Goal: Information Seeking & Learning: Learn about a topic

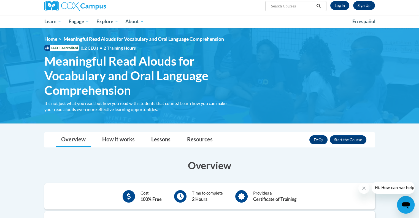
scroll to position [44, 0]
click at [342, 138] on button "Enroll" at bounding box center [347, 139] width 37 height 9
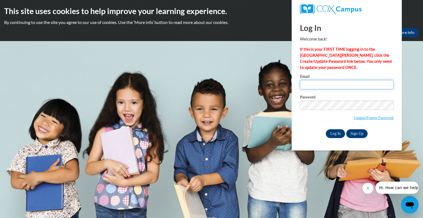
type input "grace.looker@wfbschools.com"
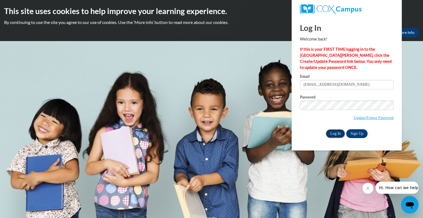
click at [328, 136] on input "Log In" at bounding box center [335, 133] width 19 height 9
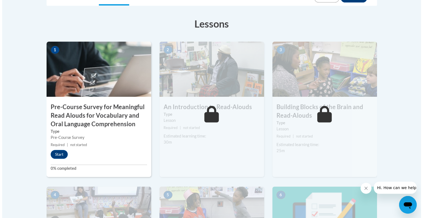
scroll to position [159, 0]
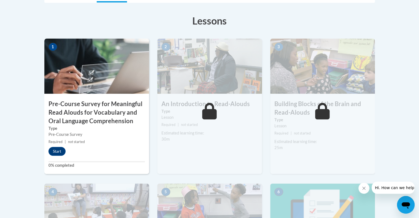
click at [109, 77] on img at bounding box center [96, 66] width 105 height 55
click at [58, 149] on button "Start" at bounding box center [56, 151] width 17 height 9
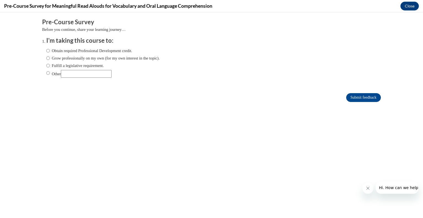
scroll to position [0, 0]
click at [42, 67] on ol "I'm taking this course to: Obtain required Professional Development credit. Gro…" at bounding box center [211, 61] width 339 height 50
click at [46, 65] on input "Fulfill a legislative requirement." at bounding box center [48, 65] width 4 height 6
radio input "true"
click at [347, 98] on input "Submit feedback" at bounding box center [363, 97] width 35 height 9
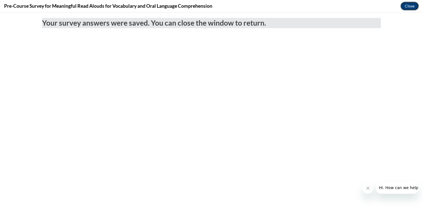
click at [407, 6] on button "Close" at bounding box center [409, 6] width 18 height 9
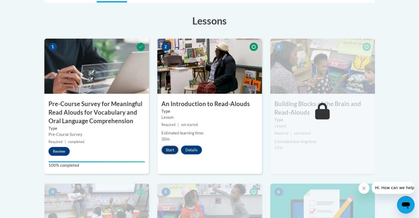
click at [171, 151] on button "Start" at bounding box center [169, 149] width 17 height 9
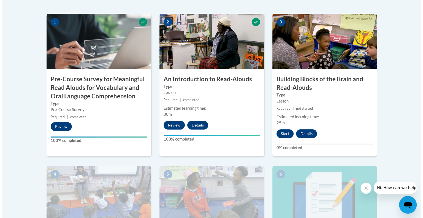
scroll to position [185, 0]
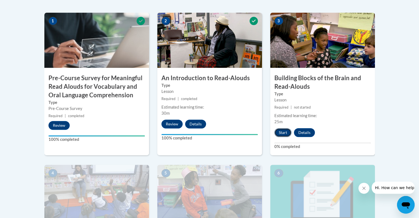
click at [282, 129] on button "Start" at bounding box center [282, 132] width 17 height 9
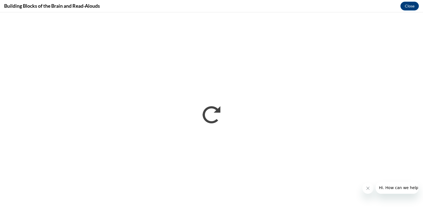
scroll to position [0, 0]
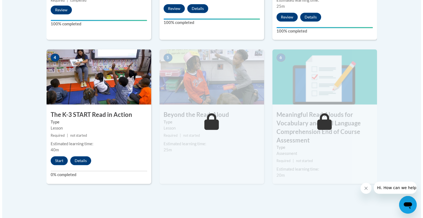
scroll to position [301, 0]
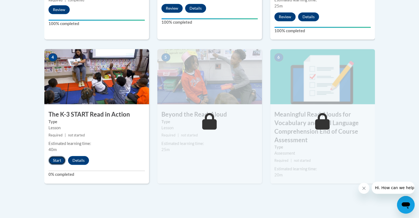
click at [58, 160] on button "Start" at bounding box center [56, 160] width 17 height 9
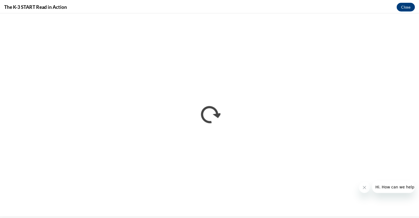
scroll to position [0, 0]
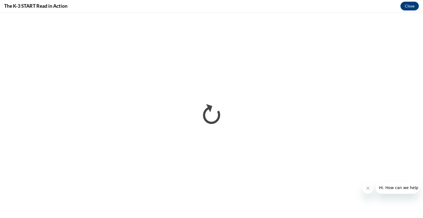
click at [367, 192] on button "Close message from company" at bounding box center [367, 188] width 11 height 11
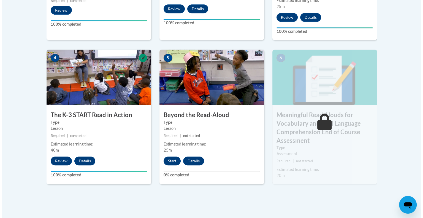
scroll to position [300, 0]
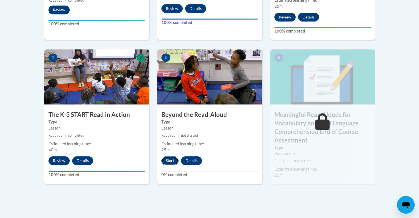
click at [172, 158] on button "Start" at bounding box center [169, 160] width 17 height 9
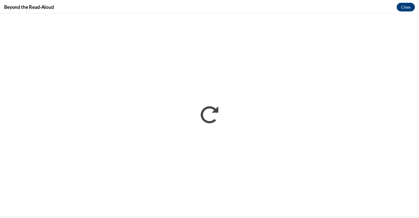
scroll to position [0, 0]
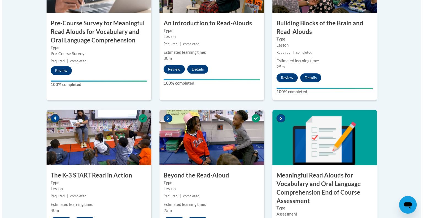
scroll to position [331, 0]
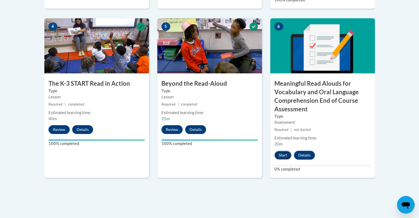
click at [278, 156] on button "Start" at bounding box center [282, 155] width 17 height 9
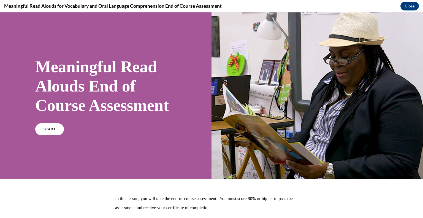
scroll to position [60, 0]
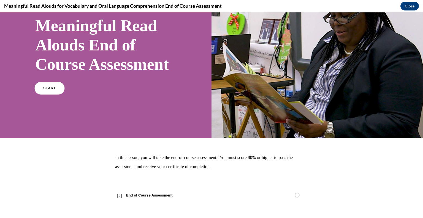
click at [44, 94] on link "START" at bounding box center [49, 88] width 30 height 13
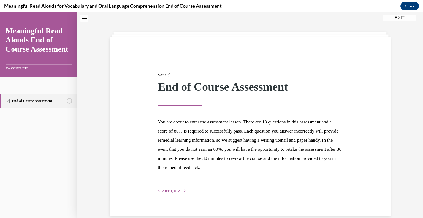
scroll to position [26, 0]
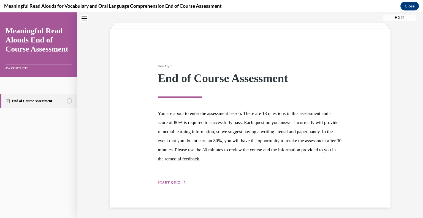
click at [173, 182] on span "START QUIZ" at bounding box center [169, 182] width 23 height 4
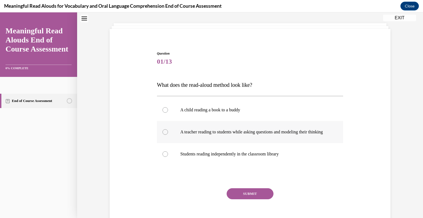
click at [197, 143] on label "A teacher reading to students while asking questions and modeling their thinking" at bounding box center [250, 132] width 186 height 22
click at [168, 135] on input "A teacher reading to students while asking questions and modeling their thinking" at bounding box center [165, 132] width 6 height 6
radio input "true"
click at [237, 199] on button "SUBMIT" at bounding box center [250, 193] width 47 height 11
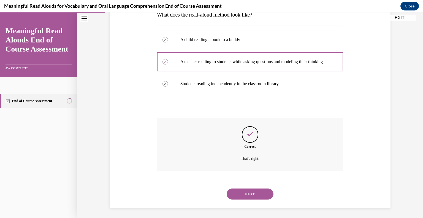
scroll to position [102, 0]
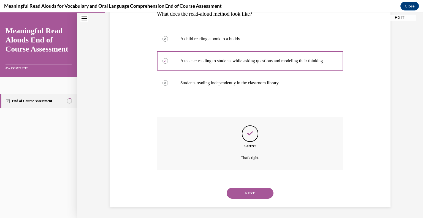
click at [237, 199] on div "NEXT" at bounding box center [250, 193] width 186 height 22
click at [233, 194] on button "NEXT" at bounding box center [250, 192] width 47 height 11
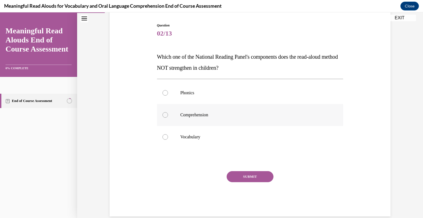
scroll to position [63, 0]
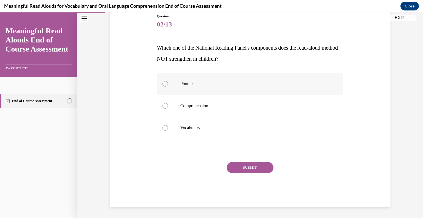
click at [191, 82] on p "Phonics" at bounding box center [254, 84] width 149 height 6
click at [168, 82] on input "Phonics" at bounding box center [165, 84] width 6 height 6
radio input "true"
click at [236, 170] on button "SUBMIT" at bounding box center [250, 167] width 47 height 11
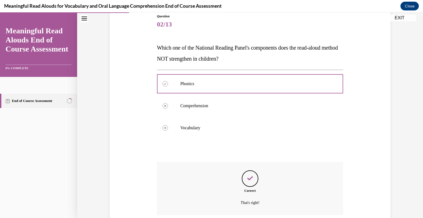
scroll to position [107, 0]
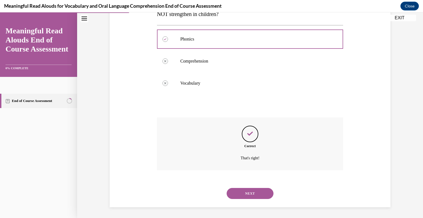
click at [246, 194] on button "NEXT" at bounding box center [250, 193] width 47 height 11
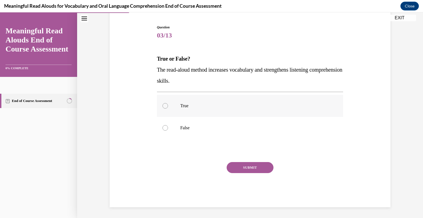
click at [255, 105] on p "True" at bounding box center [254, 106] width 149 height 6
click at [168, 105] on input "True" at bounding box center [165, 106] width 6 height 6
radio input "true"
click at [234, 169] on button "SUBMIT" at bounding box center [250, 167] width 47 height 11
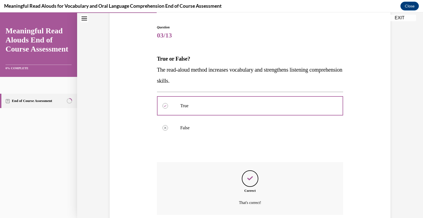
scroll to position [96, 0]
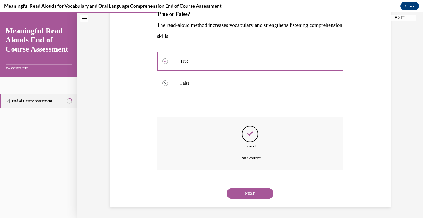
click at [249, 195] on button "NEXT" at bounding box center [250, 193] width 47 height 11
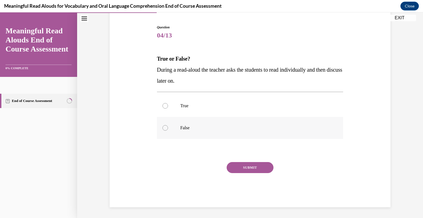
click at [194, 124] on label "False" at bounding box center [250, 128] width 186 height 22
click at [168, 125] on input "False" at bounding box center [165, 128] width 6 height 6
radio input "true"
click at [233, 172] on button "SUBMIT" at bounding box center [250, 167] width 47 height 11
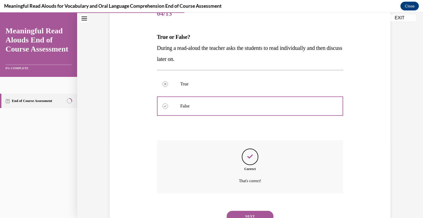
scroll to position [96, 0]
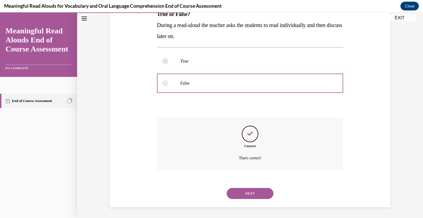
click at [247, 190] on button "NEXT" at bounding box center [250, 193] width 47 height 11
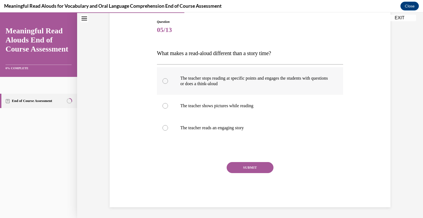
click at [242, 82] on p "The teacher stops reading at specific points and engages the students with ques…" at bounding box center [254, 80] width 149 height 11
click at [168, 82] on input "The teacher stops reading at specific points and engages the students with ques…" at bounding box center [165, 81] width 6 height 6
radio input "true"
click at [253, 167] on button "SUBMIT" at bounding box center [250, 167] width 47 height 11
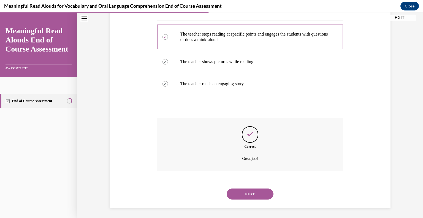
scroll to position [102, 0]
click at [242, 194] on button "NEXT" at bounding box center [250, 193] width 47 height 11
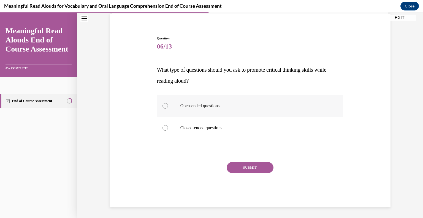
click at [195, 111] on label "Open-ended questions" at bounding box center [250, 106] width 186 height 22
click at [168, 108] on input "Open-ended questions" at bounding box center [165, 106] width 6 height 6
radio input "true"
click at [231, 166] on button "SUBMIT" at bounding box center [250, 167] width 47 height 11
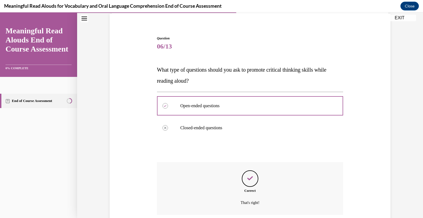
scroll to position [85, 0]
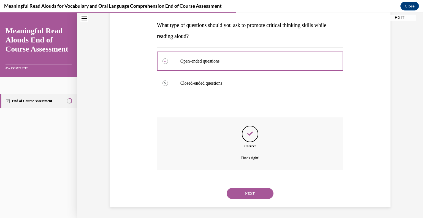
click at [246, 189] on button "NEXT" at bounding box center [250, 193] width 47 height 11
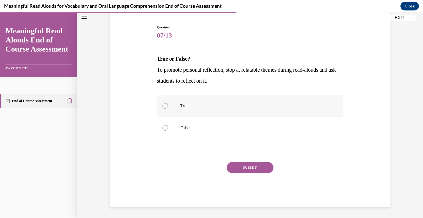
click at [241, 107] on p "True" at bounding box center [254, 106] width 149 height 6
click at [168, 107] on input "True" at bounding box center [165, 106] width 6 height 6
radio input "true"
click at [247, 165] on button "SUBMIT" at bounding box center [250, 167] width 47 height 11
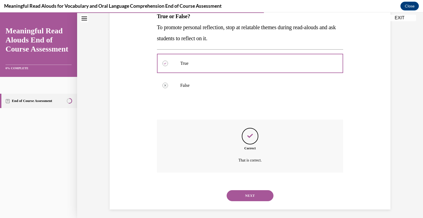
scroll to position [96, 0]
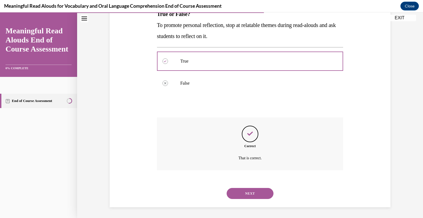
click at [237, 192] on button "NEXT" at bounding box center [250, 193] width 47 height 11
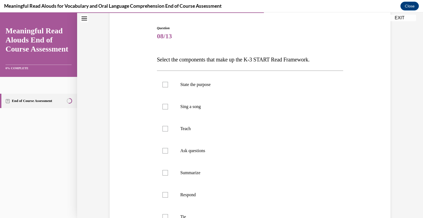
scroll to position [54, 0]
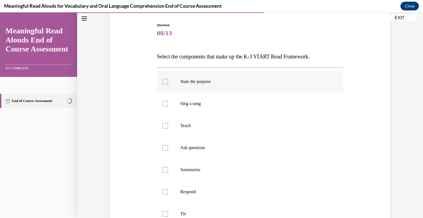
click at [183, 86] on label "State the purpose" at bounding box center [250, 81] width 186 height 22
click at [168, 84] on input "State the purpose" at bounding box center [165, 82] width 6 height 6
checkbox input "true"
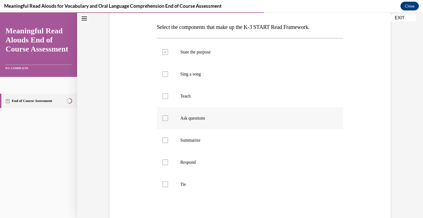
scroll to position [84, 0]
click at [173, 178] on label "Tie" at bounding box center [250, 184] width 186 height 22
click at [168, 181] on input "Tie" at bounding box center [165, 184] width 6 height 6
checkbox input "true"
click at [182, 125] on label "Ask questions" at bounding box center [250, 118] width 186 height 22
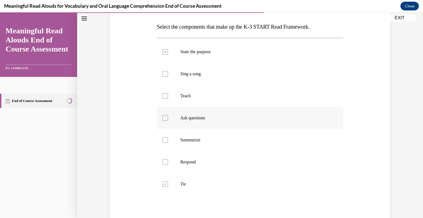
click at [168, 121] on input "Ask questions" at bounding box center [165, 118] width 6 height 6
checkbox input "true"
click at [175, 159] on label "Respond" at bounding box center [250, 162] width 186 height 22
click at [168, 159] on input "Respond" at bounding box center [165, 162] width 6 height 6
checkbox input "true"
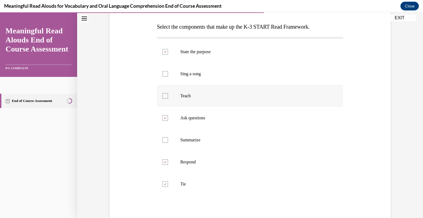
click at [172, 94] on label "Teach" at bounding box center [250, 96] width 186 height 22
click at [168, 94] on input "Teach" at bounding box center [165, 96] width 6 height 6
checkbox input "true"
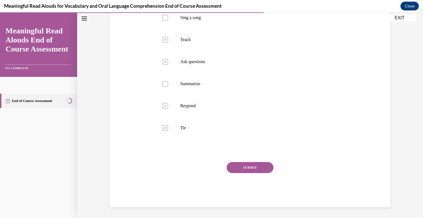
click at [244, 169] on button "SUBMIT" at bounding box center [250, 167] width 47 height 11
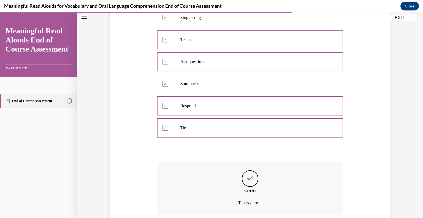
scroll to position [184, 0]
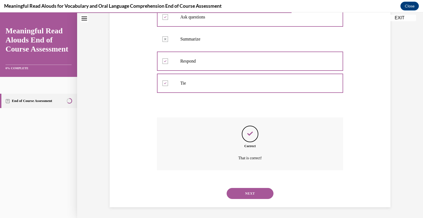
click at [243, 199] on div "NEXT" at bounding box center [250, 193] width 186 height 22
click at [233, 192] on button "NEXT" at bounding box center [250, 193] width 47 height 11
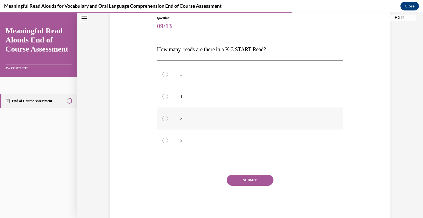
click at [166, 115] on label "3" at bounding box center [250, 118] width 186 height 22
click at [166, 116] on input "3" at bounding box center [165, 119] width 6 height 6
radio input "true"
click at [238, 178] on button "SUBMIT" at bounding box center [250, 180] width 47 height 11
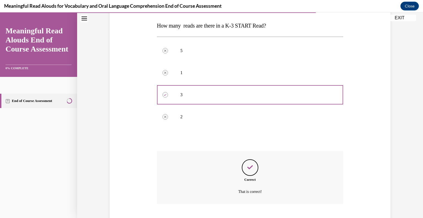
scroll to position [118, 0]
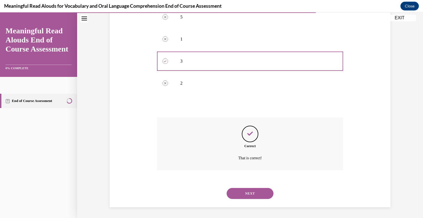
click at [242, 195] on button "NEXT" at bounding box center [250, 193] width 47 height 11
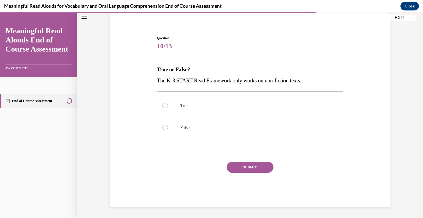
scroll to position [41, 0]
click at [172, 124] on label "False" at bounding box center [250, 128] width 186 height 22
click at [168, 125] on input "False" at bounding box center [165, 128] width 6 height 6
radio input "true"
click at [237, 165] on button "SUBMIT" at bounding box center [250, 167] width 47 height 11
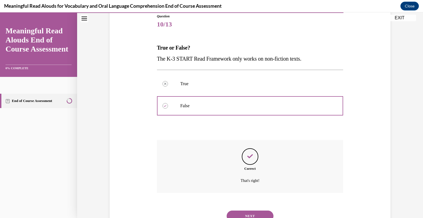
scroll to position [85, 0]
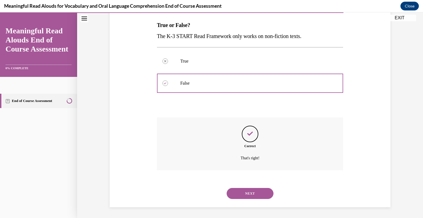
click at [233, 195] on button "NEXT" at bounding box center [250, 193] width 47 height 11
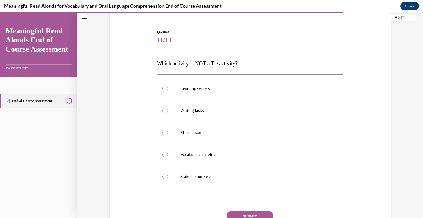
scroll to position [51, 0]
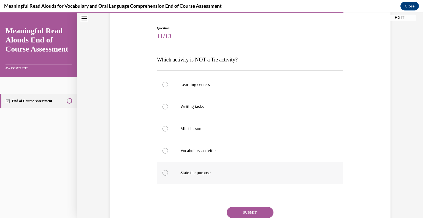
click at [194, 172] on p "State the purpose" at bounding box center [254, 173] width 149 height 6
click at [168, 172] on input "State the purpose" at bounding box center [165, 173] width 6 height 6
radio input "true"
click at [236, 211] on button "SUBMIT" at bounding box center [250, 212] width 47 height 11
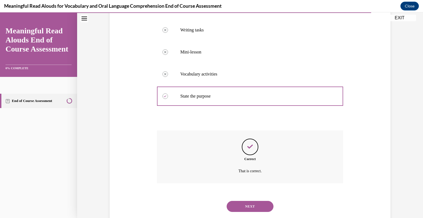
scroll to position [140, 0]
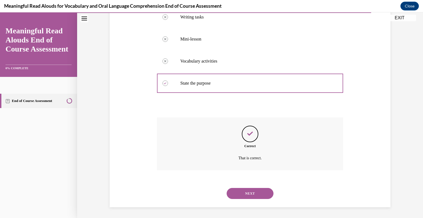
click at [249, 190] on button "NEXT" at bounding box center [250, 193] width 47 height 11
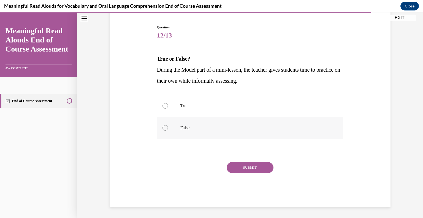
click at [180, 123] on label "False" at bounding box center [250, 128] width 186 height 22
click at [168, 125] on input "False" at bounding box center [165, 128] width 6 height 6
radio input "true"
click at [235, 169] on button "SUBMIT" at bounding box center [250, 167] width 47 height 11
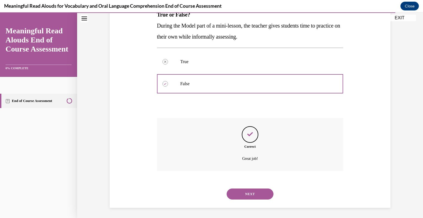
scroll to position [96, 0]
click at [243, 190] on button "NEXT" at bounding box center [250, 193] width 47 height 11
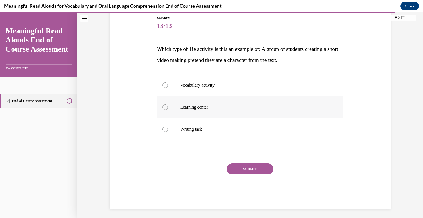
scroll to position [61, 0]
click at [195, 109] on p "Learning center" at bounding box center [254, 108] width 149 height 6
click at [168, 109] on input "Learning center" at bounding box center [165, 108] width 6 height 6
radio input "true"
click at [245, 171] on button "SUBMIT" at bounding box center [250, 169] width 47 height 11
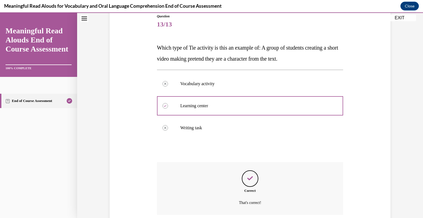
scroll to position [107, 0]
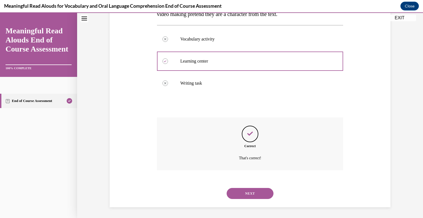
click at [239, 194] on button "NEXT" at bounding box center [250, 193] width 47 height 11
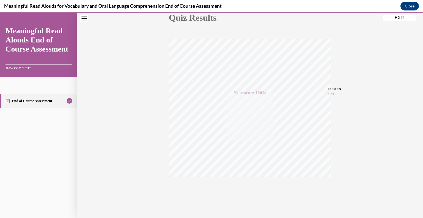
scroll to position [77, 0]
click at [399, 17] on button "EXIT" at bounding box center [399, 18] width 33 height 7
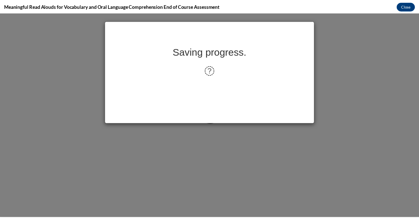
scroll to position [0, 0]
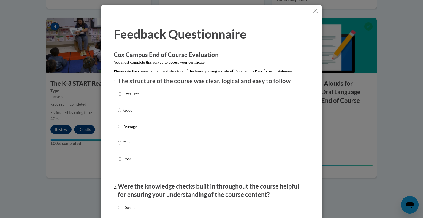
click at [312, 13] on button "Close" at bounding box center [315, 10] width 7 height 7
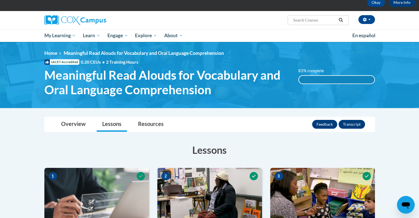
scroll to position [23, 0]
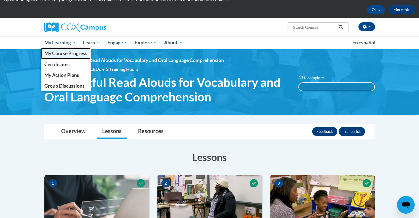
click at [66, 50] on link "My Course Progress" at bounding box center [66, 53] width 50 height 11
